Goal: Obtain resource: Download file/media

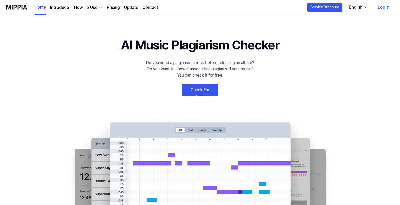
click at [386, 8] on link "Log in" at bounding box center [384, 7] width 20 height 15
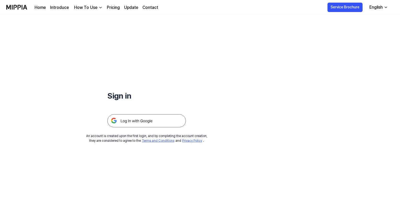
click at [170, 118] on img at bounding box center [146, 120] width 79 height 13
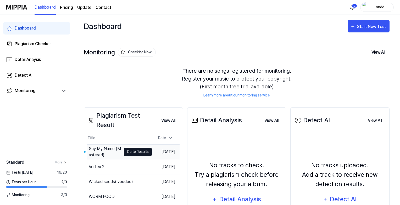
click at [140, 150] on button "Go to Results" at bounding box center [138, 152] width 28 height 8
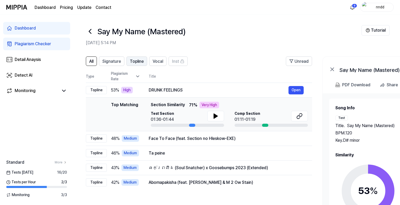
click at [137, 60] on span "Topline" at bounding box center [137, 61] width 14 height 6
click at [155, 61] on span "Vocal" at bounding box center [158, 61] width 10 height 6
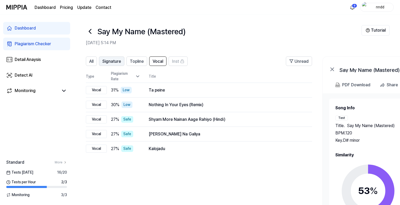
click at [114, 61] on span "Signature" at bounding box center [111, 61] width 19 height 6
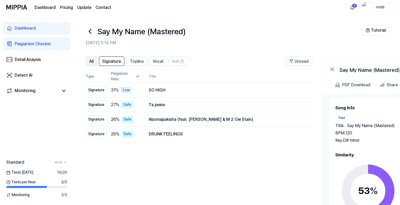
click at [93, 61] on span "All" at bounding box center [91, 61] width 4 height 6
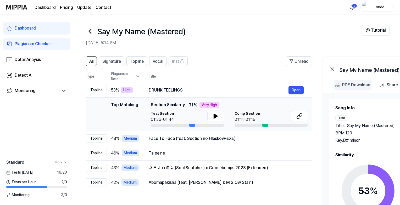
click at [352, 85] on div "PDF Download" at bounding box center [356, 85] width 28 height 7
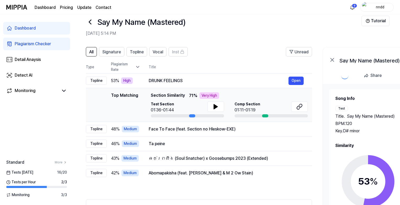
scroll to position [10, 0]
